Goal: Information Seeking & Learning: Check status

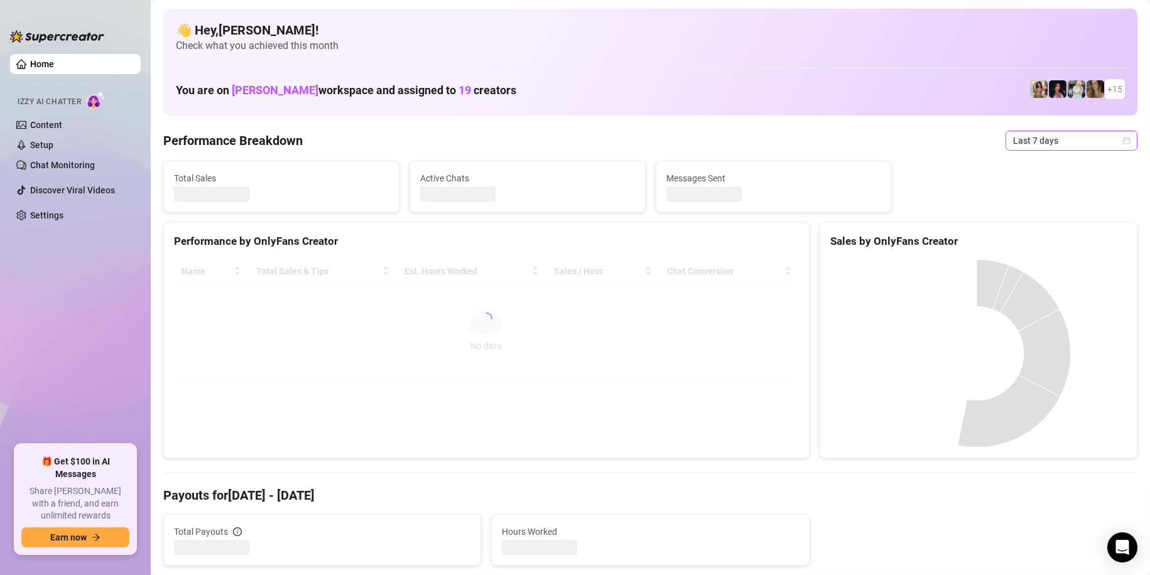
click at [1042, 140] on span "Last 7 days" at bounding box center [1071, 140] width 117 height 19
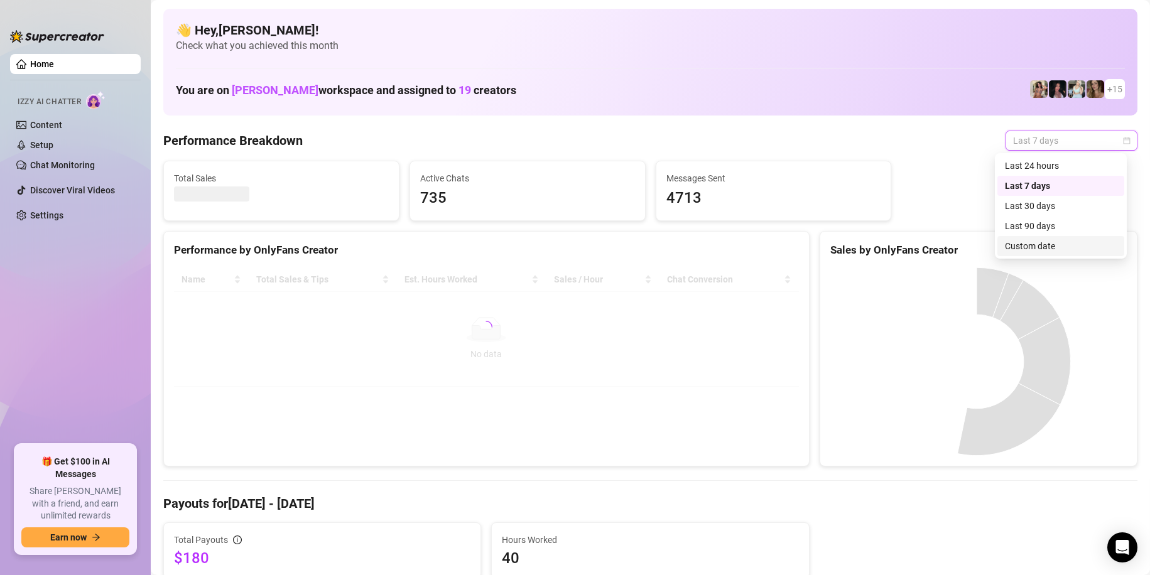
click at [1040, 244] on div "Custom date" at bounding box center [1061, 246] width 112 height 14
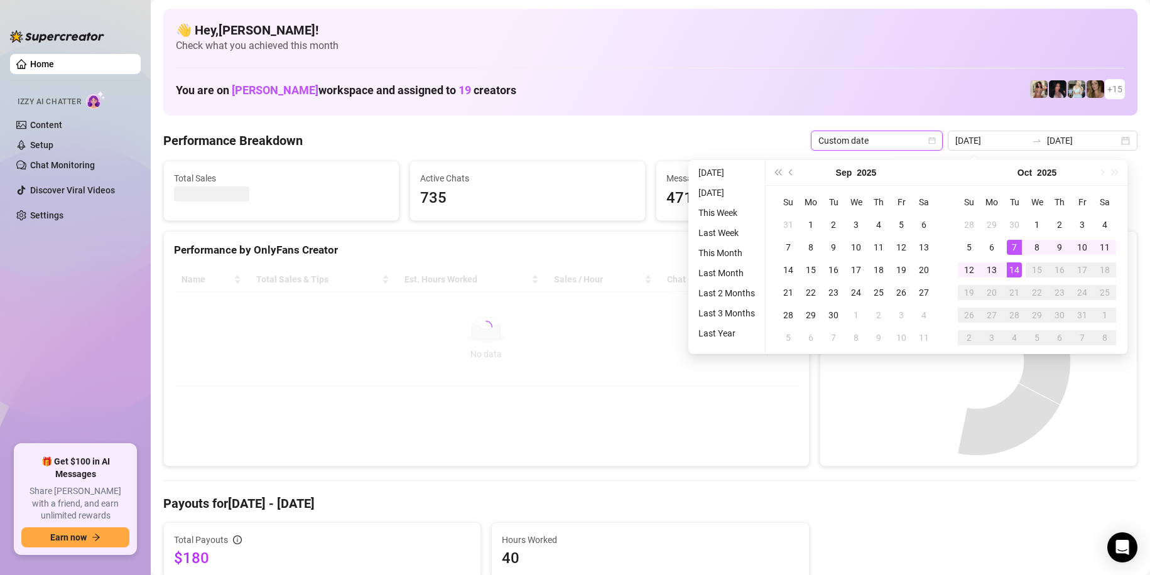
click at [727, 141] on div "Performance Breakdown Custom date Custom date [DATE] [DATE]" at bounding box center [650, 141] width 974 height 20
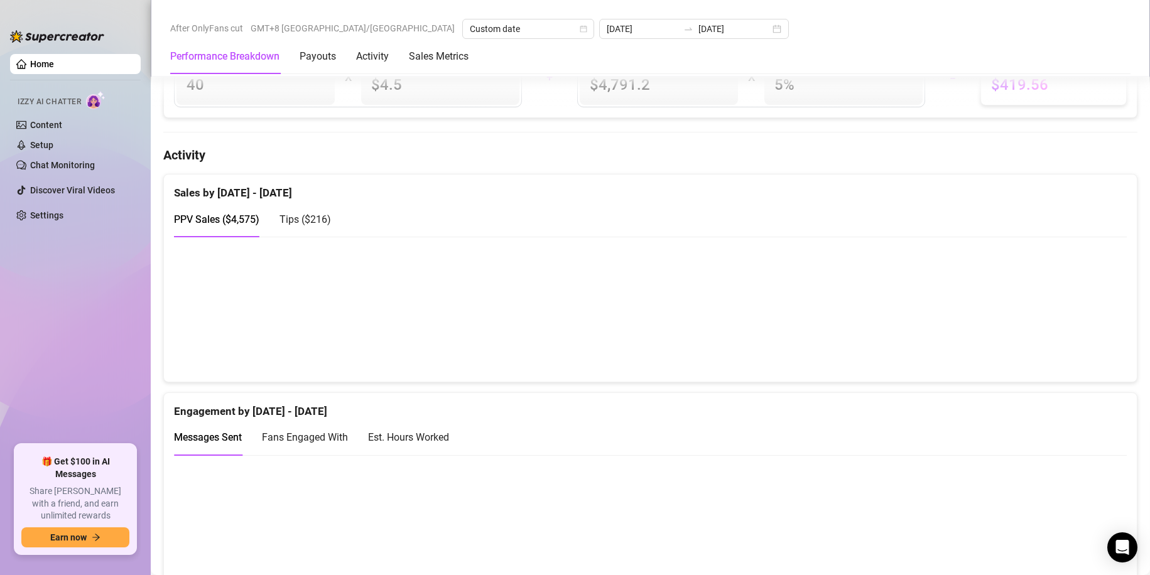
scroll to position [691, 0]
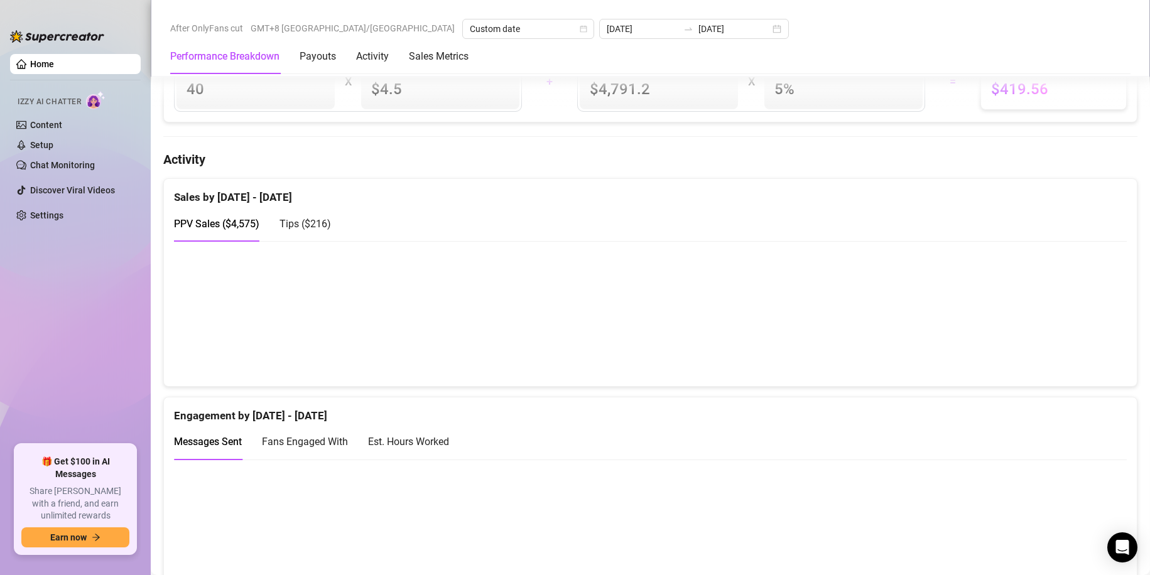
click at [308, 230] on span "Tips ( $216 )" at bounding box center [304, 224] width 51 height 12
click at [219, 230] on span "PPV Sales ( $4,575 )" at bounding box center [216, 224] width 85 height 12
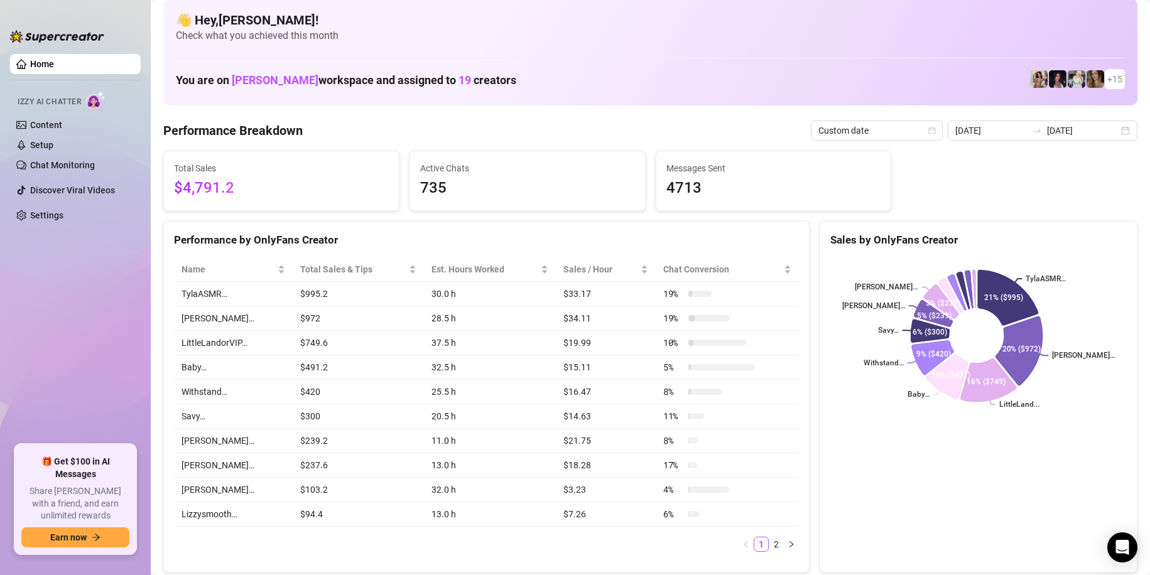
scroll to position [0, 0]
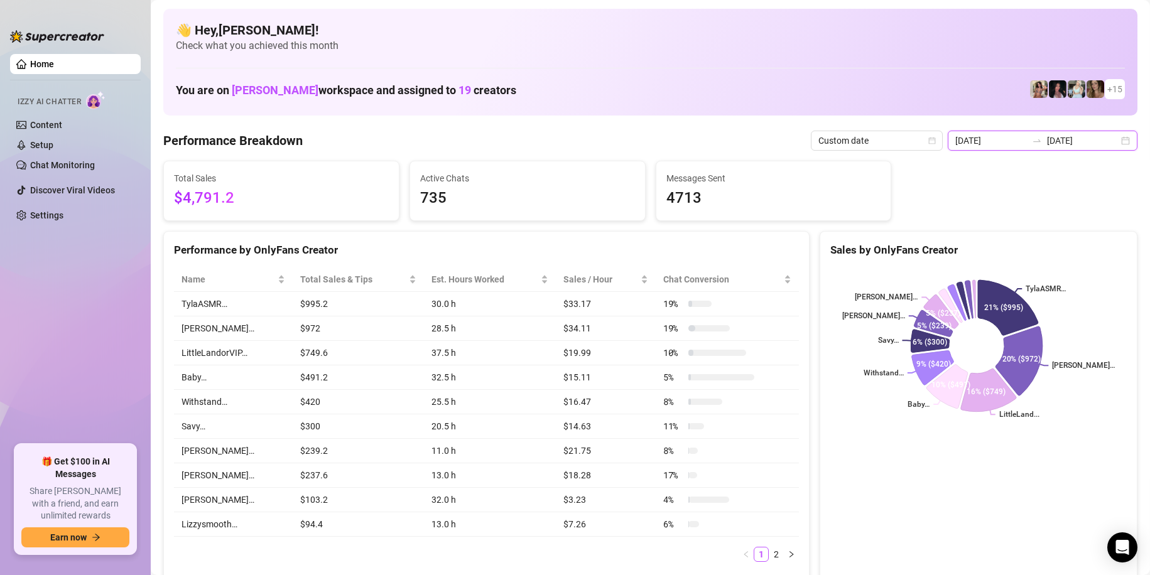
click at [987, 142] on input "[DATE]" at bounding box center [991, 141] width 72 height 14
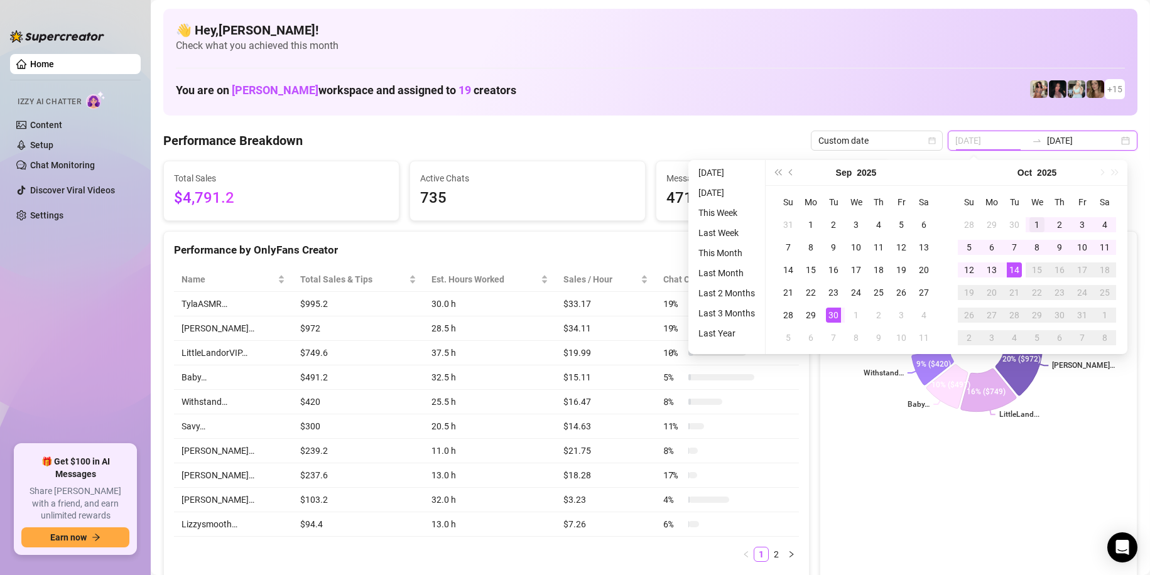
type input "[DATE]"
click at [1037, 221] on div "1" at bounding box center [1036, 224] width 15 height 15
type input "[DATE]"
click at [1011, 266] on div "14" at bounding box center [1014, 269] width 15 height 15
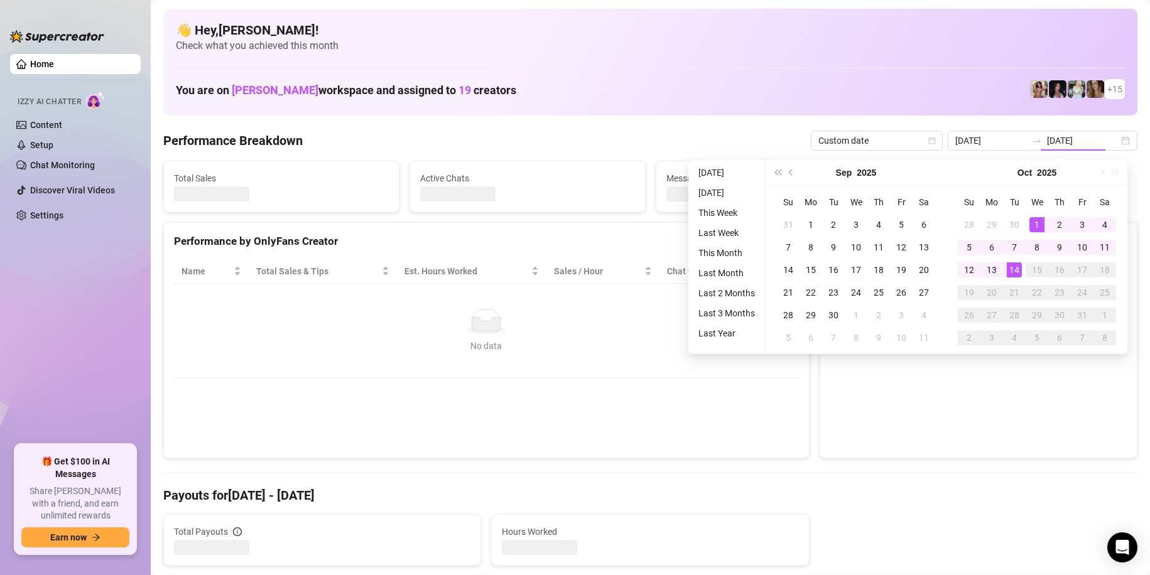
type input "[DATE]"
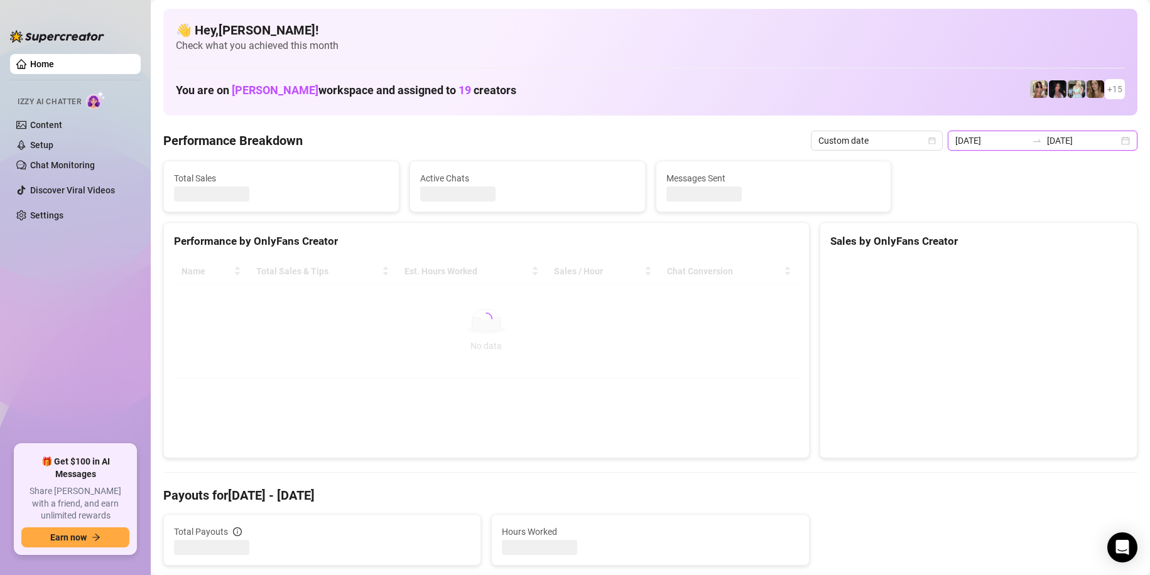
click at [986, 145] on input "[DATE]" at bounding box center [991, 141] width 72 height 14
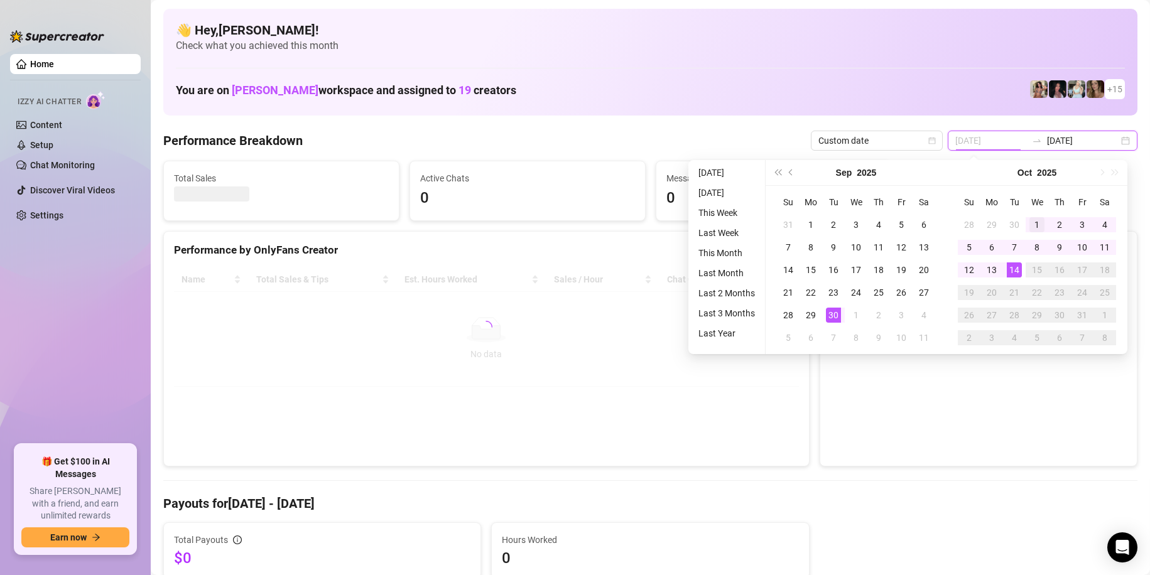
type input "[DATE]"
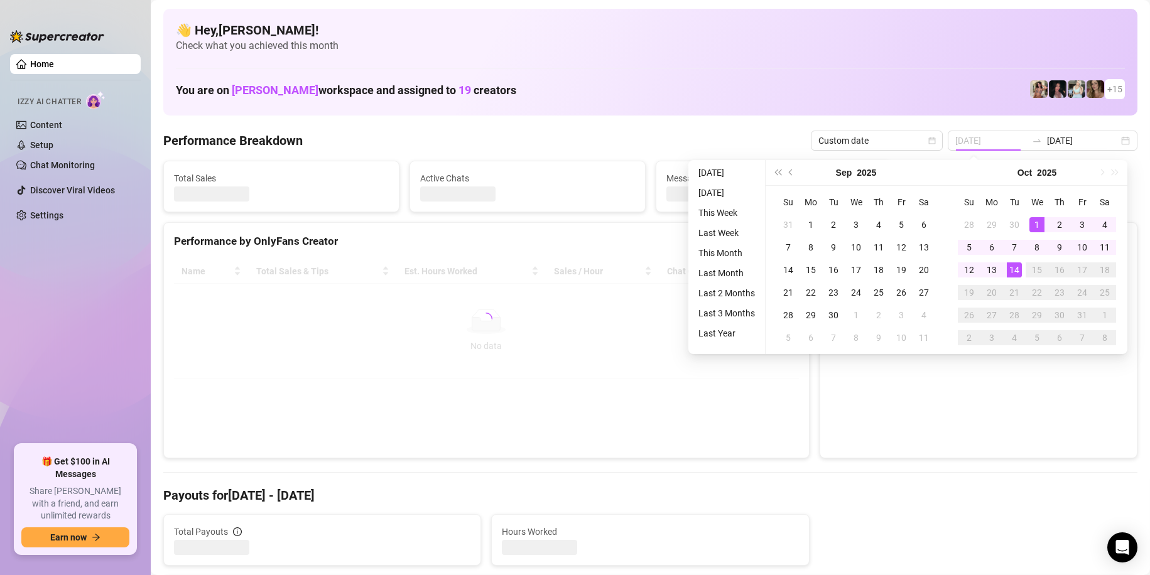
click at [1031, 229] on div "1" at bounding box center [1036, 224] width 15 height 15
type input "[DATE]"
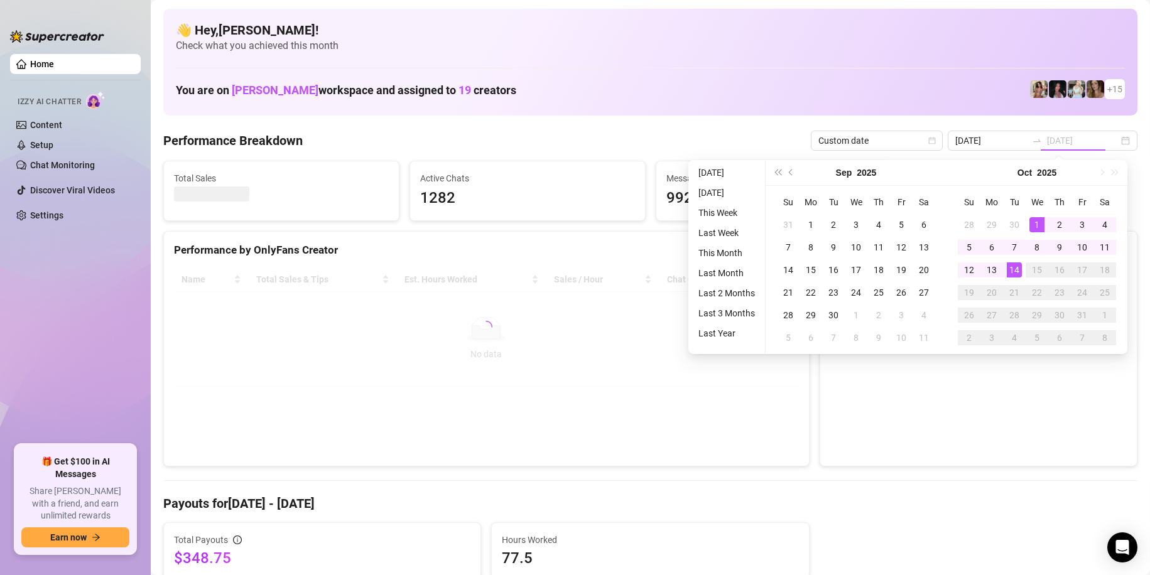
click at [1008, 275] on div "14" at bounding box center [1014, 269] width 15 height 15
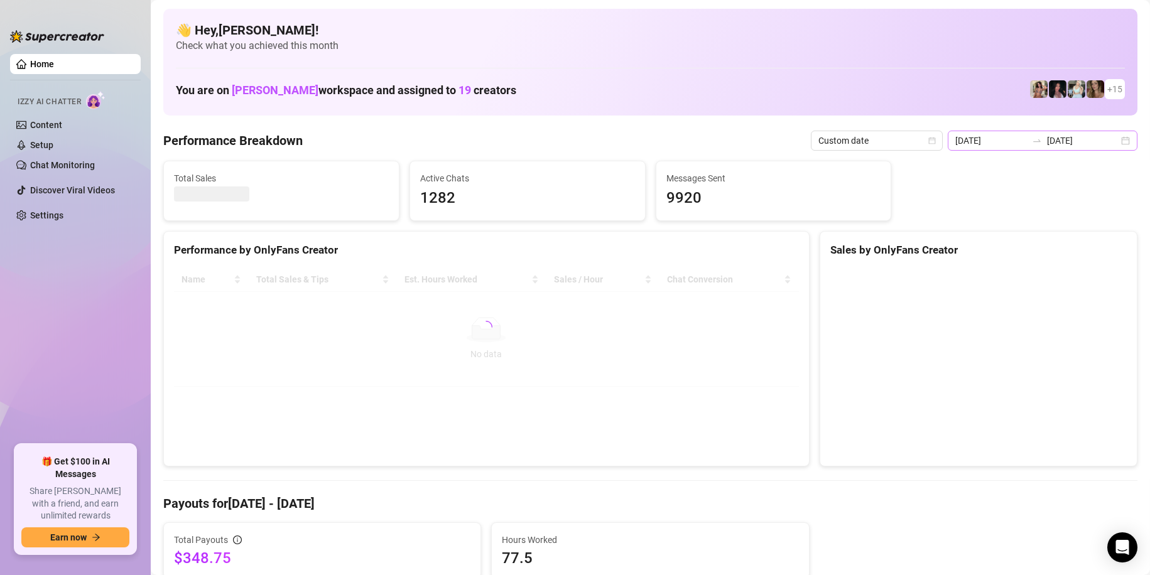
click at [1005, 150] on div "[DATE] [DATE]" at bounding box center [1043, 141] width 190 height 20
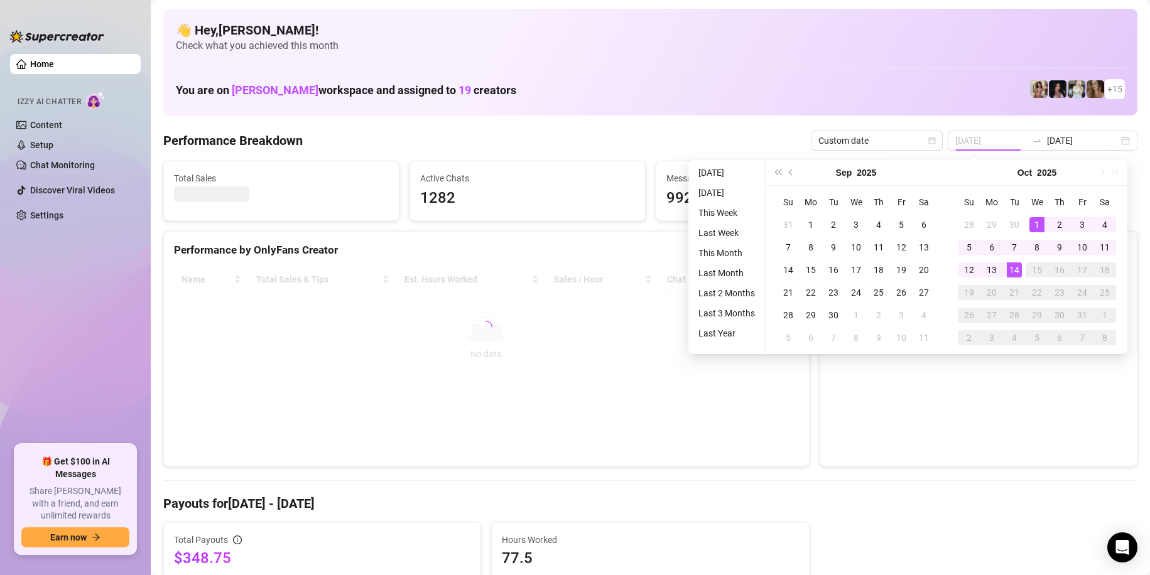
click at [1036, 226] on div "1" at bounding box center [1036, 224] width 15 height 15
click at [1000, 141] on input "[DATE]" at bounding box center [991, 141] width 72 height 14
type input "[DATE]"
click at [1016, 273] on div "14" at bounding box center [1014, 269] width 15 height 15
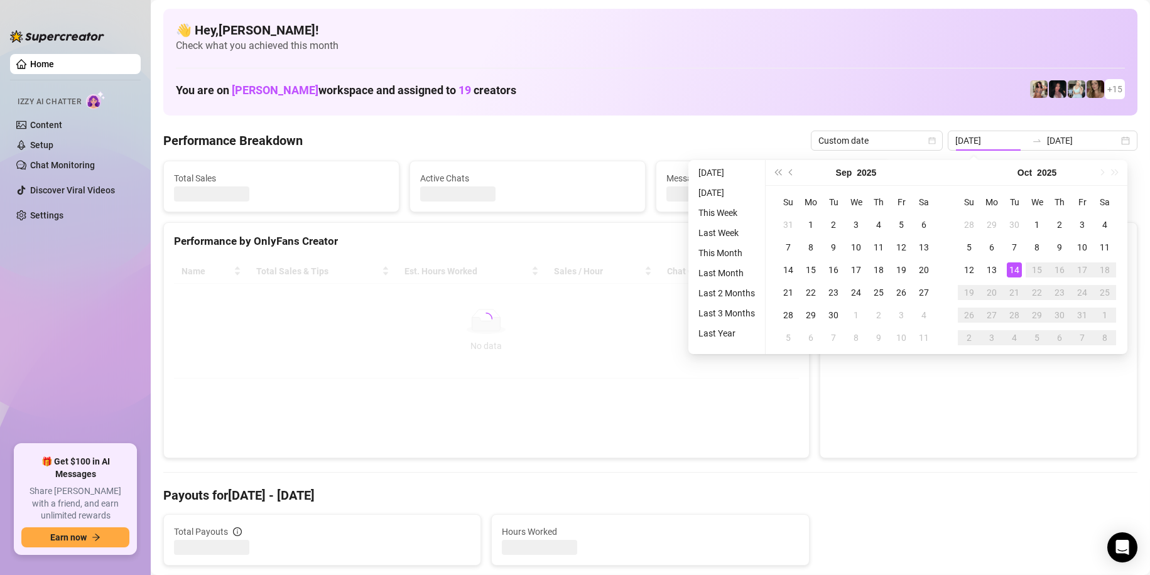
type input "[DATE]"
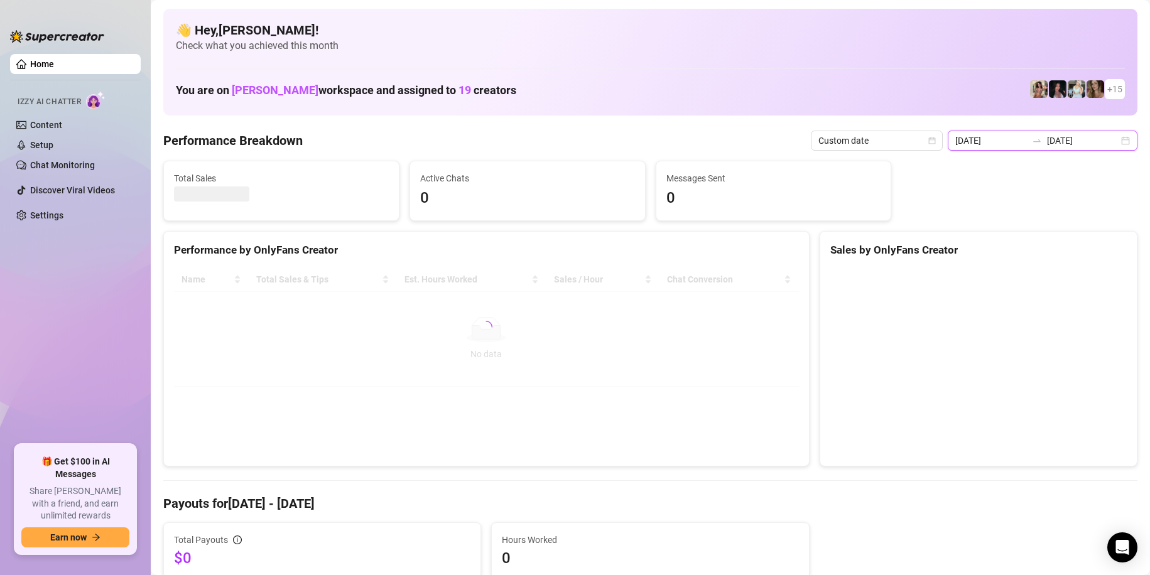
click at [981, 142] on input "[DATE]" at bounding box center [991, 141] width 72 height 14
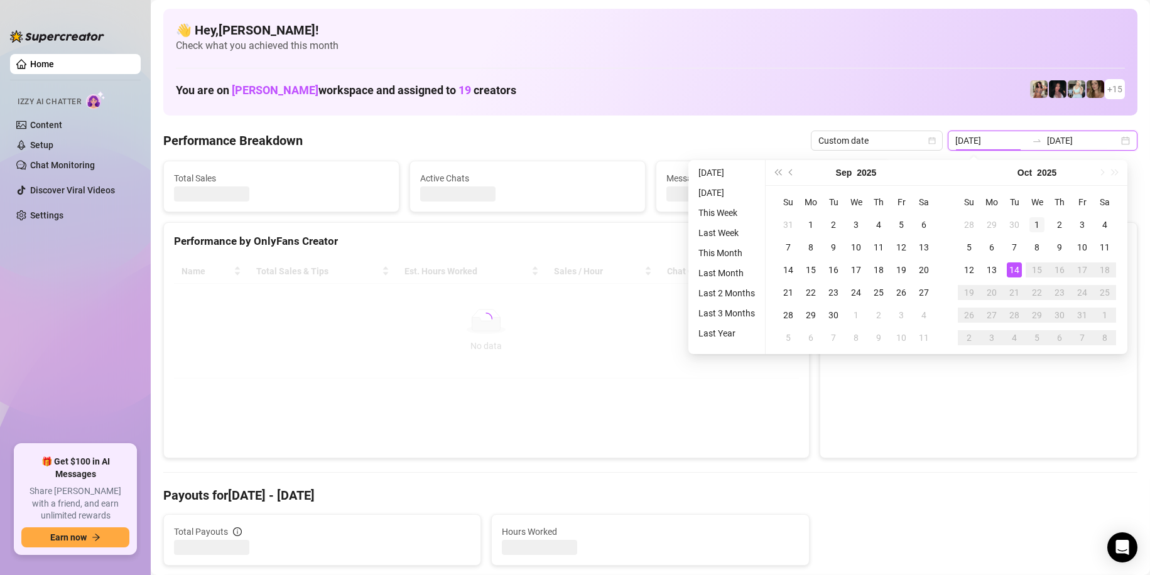
type input "[DATE]"
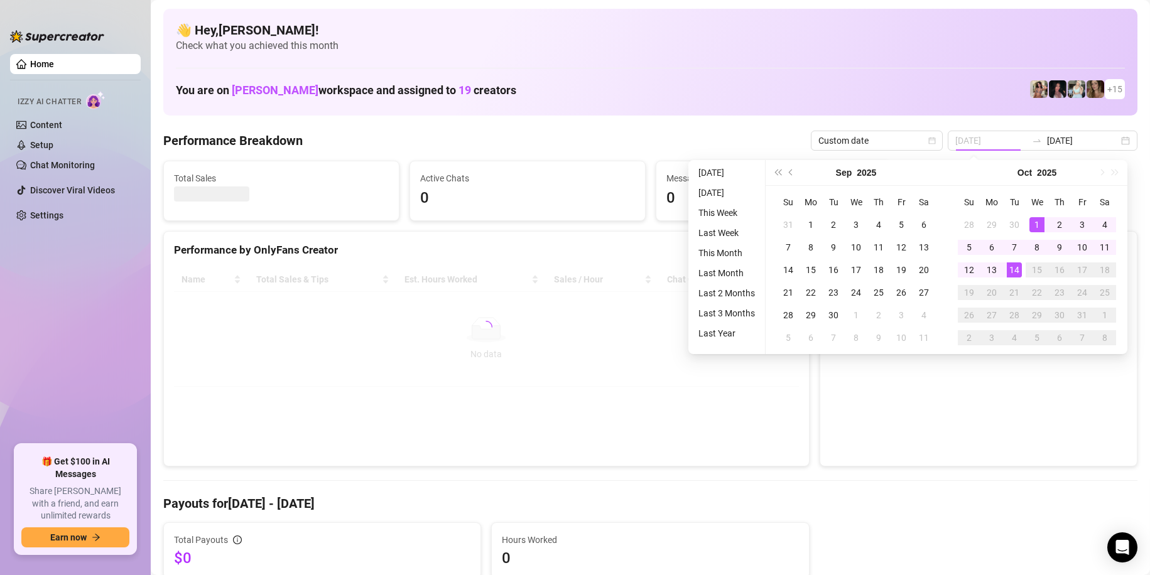
click at [1029, 220] on div "1" at bounding box center [1036, 224] width 15 height 15
type input "[DATE]"
click at [1016, 273] on div "14" at bounding box center [1014, 269] width 15 height 15
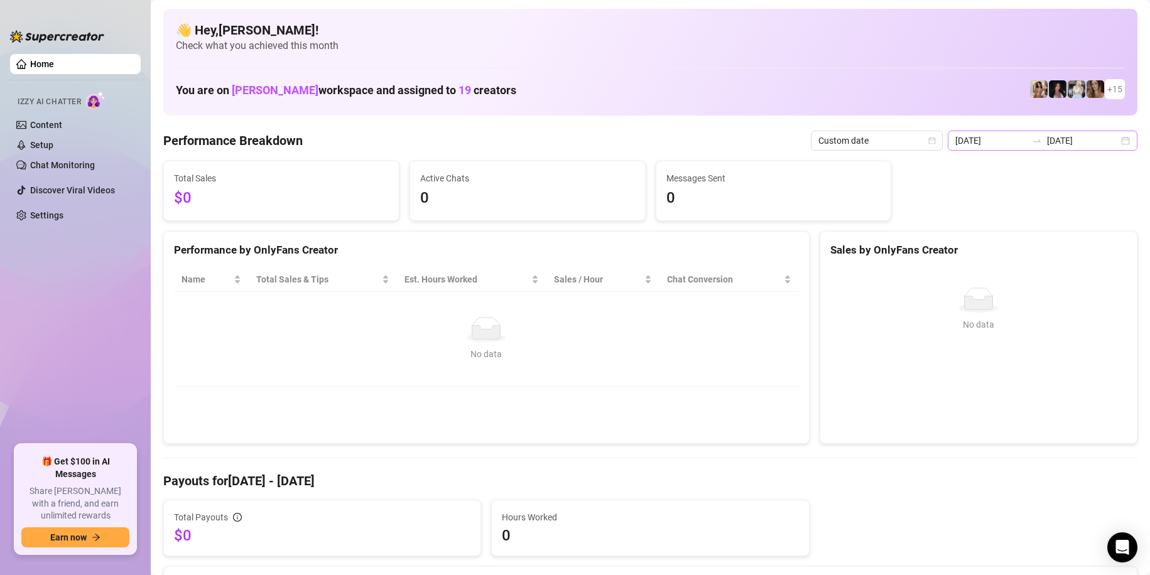
click at [1027, 139] on div at bounding box center [1037, 141] width 20 height 10
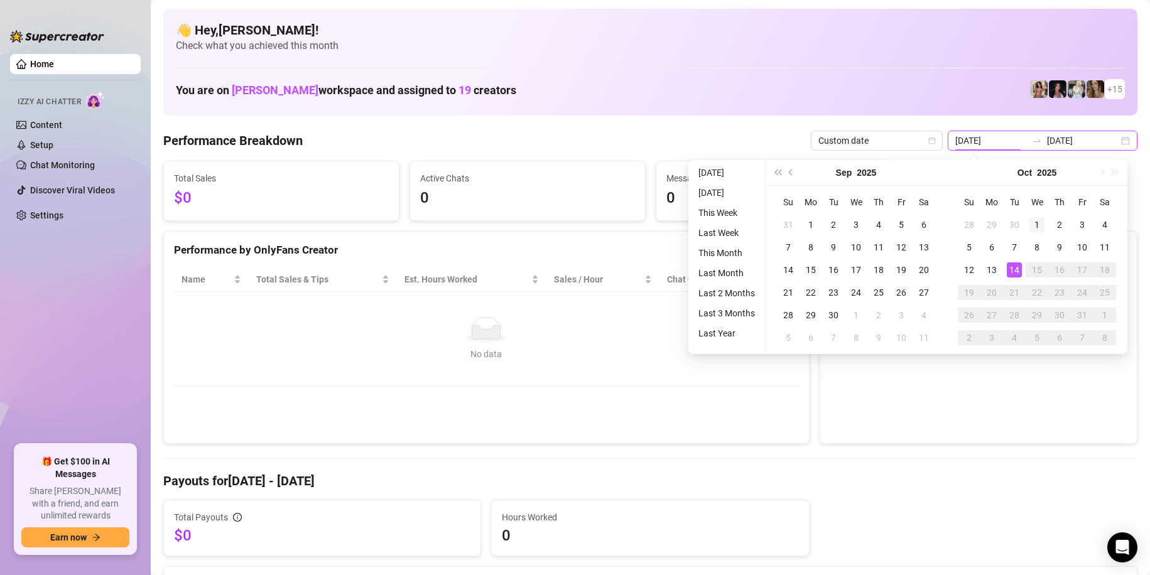
type input "[DATE]"
click at [1035, 222] on div "1" at bounding box center [1036, 224] width 15 height 15
type input "[DATE]"
click at [1013, 272] on div "14" at bounding box center [1014, 269] width 15 height 15
type input "[DATE]"
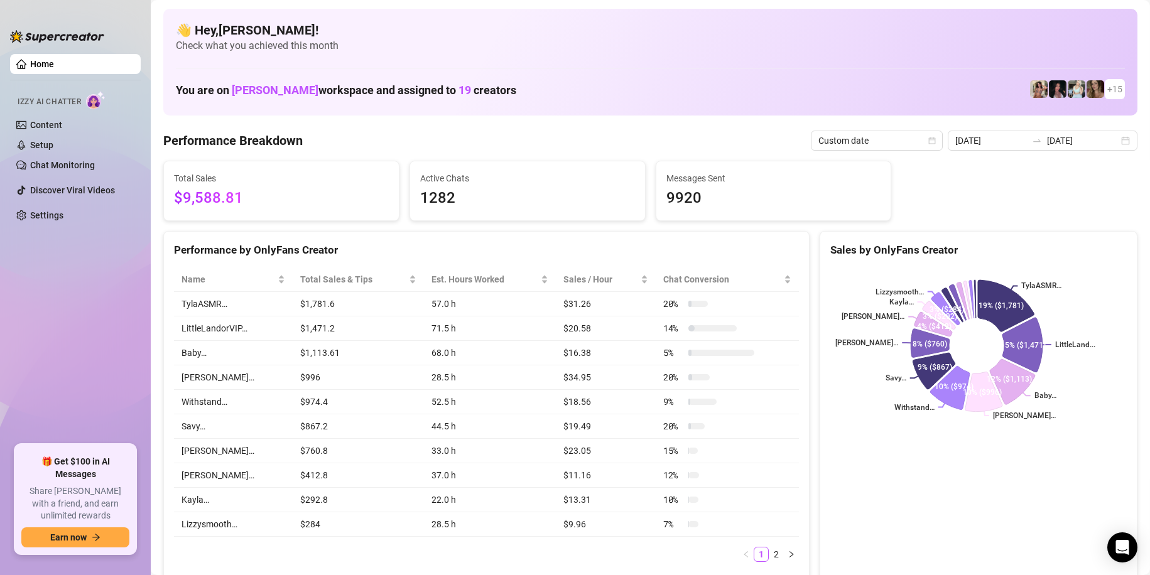
click at [92, 301] on ul "Home Izzy AI Chatter Content Setup Chat Monitoring Discover Viral Videos Settin…" at bounding box center [75, 244] width 131 height 391
click at [1044, 183] on div "Total Sales $9,588.81 Active Chats 1282 Messages Sent 9920" at bounding box center [650, 191] width 984 height 60
